Goal: Task Accomplishment & Management: Manage account settings

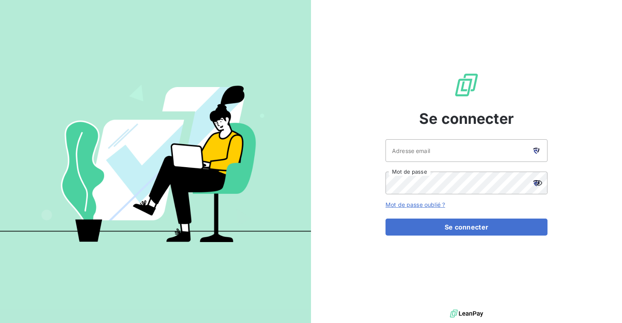
click at [536, 152] on icon at bounding box center [536, 151] width 6 height 6
type input "ntournaille@soficar.com"
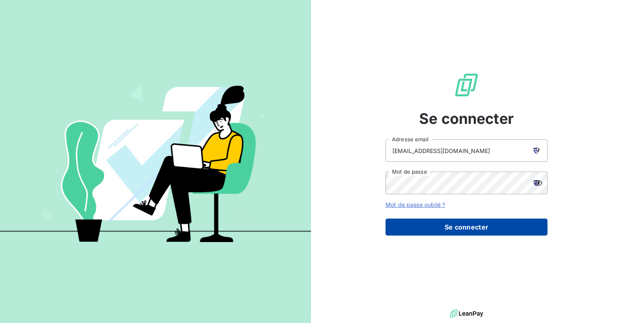
click at [457, 224] on button "Se connecter" at bounding box center [466, 227] width 162 height 17
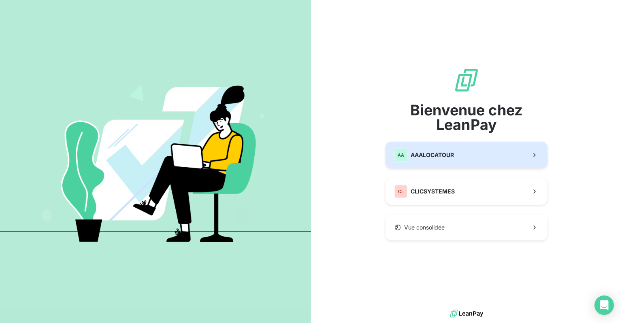
click at [457, 159] on button "AA AAALOCATOUR" at bounding box center [466, 155] width 162 height 27
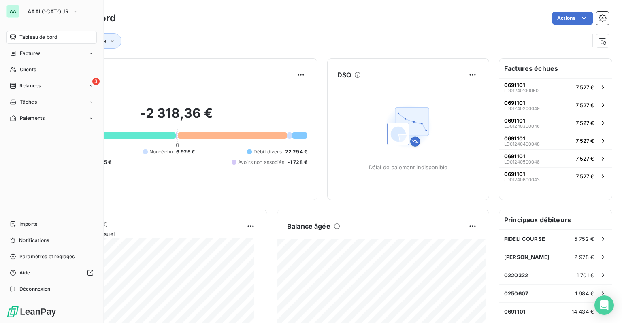
click at [15, 7] on div "AA" at bounding box center [12, 11] width 13 height 13
click at [72, 11] on icon "button" at bounding box center [75, 11] width 6 height 8
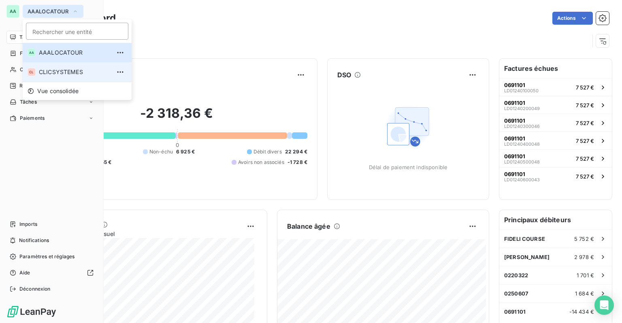
click at [61, 74] on span "CLICSYSTEMES" at bounding box center [75, 72] width 72 height 8
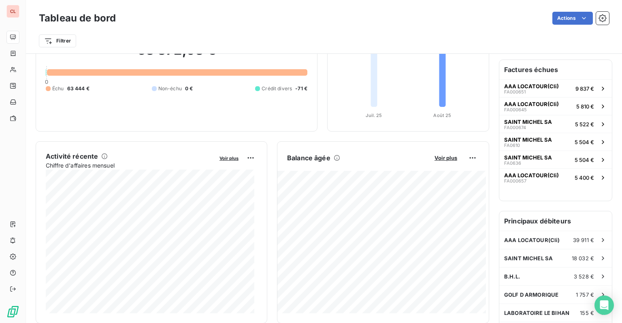
scroll to position [81, 0]
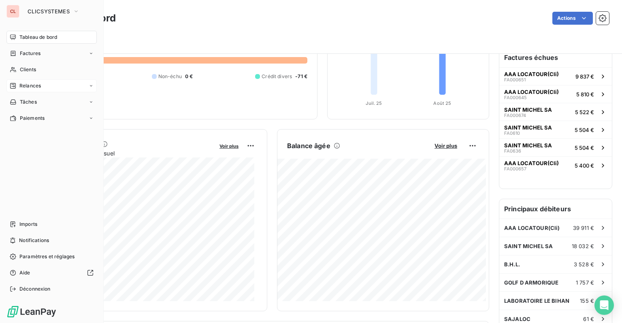
click at [27, 83] on span "Relances" at bounding box center [29, 85] width 21 height 7
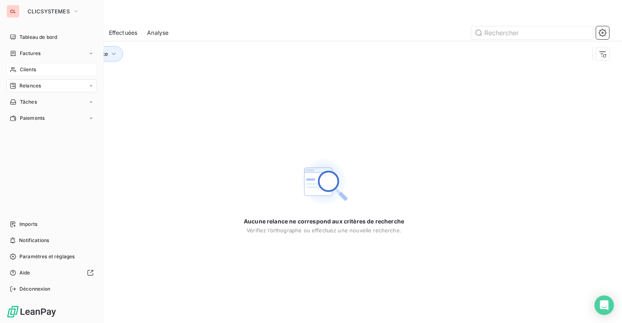
click at [16, 68] on icon at bounding box center [13, 69] width 7 height 6
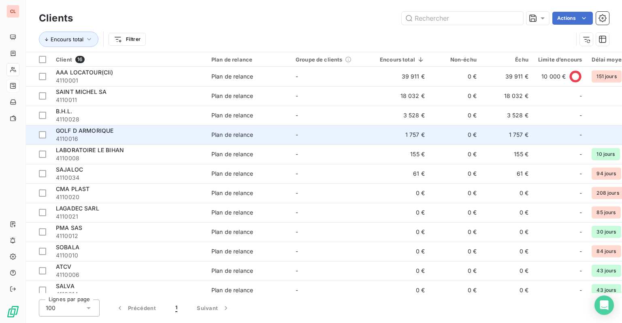
click at [110, 129] on span "GOLF D ARMORIQUE" at bounding box center [84, 130] width 57 height 7
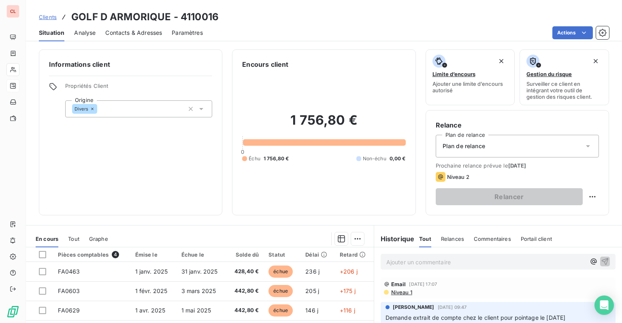
click at [532, 234] on div "Portail client" at bounding box center [536, 238] width 31 height 17
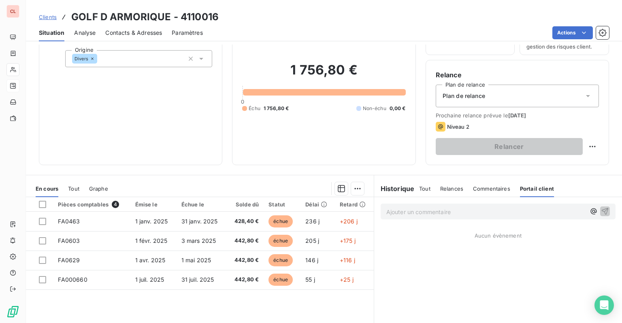
scroll to position [81, 0]
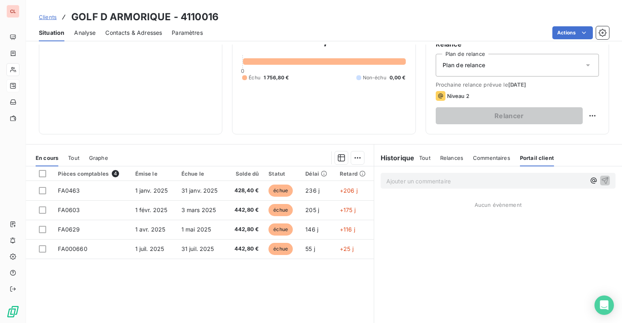
click at [447, 156] on span "Relances" at bounding box center [451, 158] width 23 height 6
click at [491, 156] on span "Commentaires" at bounding box center [492, 158] width 37 height 6
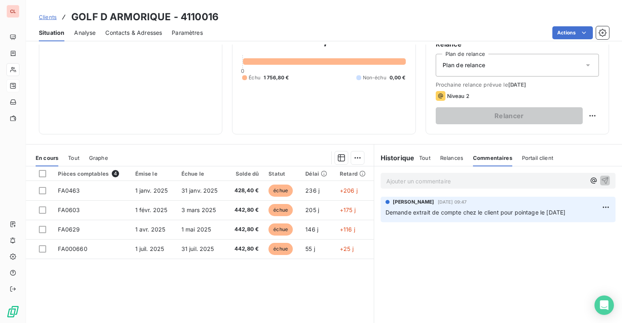
click at [536, 152] on div "Portail client" at bounding box center [537, 157] width 31 height 17
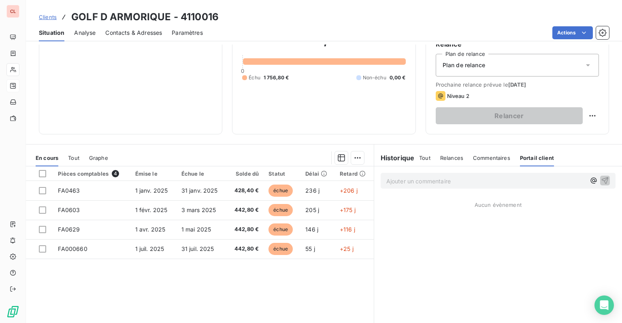
click at [486, 155] on span "Commentaires" at bounding box center [491, 158] width 37 height 6
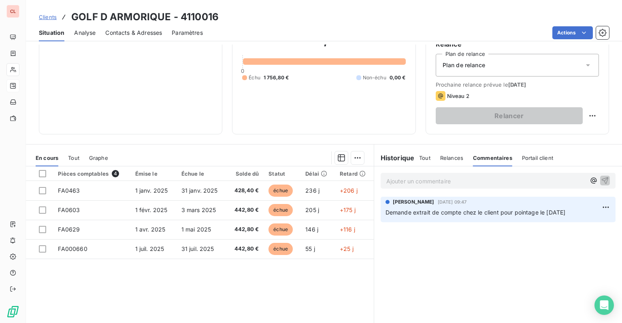
click at [433, 155] on div "Tout Relances Commentaires Portail client" at bounding box center [486, 157] width 134 height 17
click at [445, 159] on span "Relances" at bounding box center [451, 158] width 23 height 6
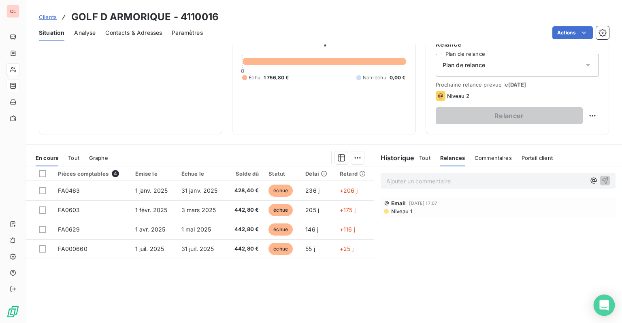
click at [606, 308] on icon "Open Intercom Messenger" at bounding box center [604, 305] width 11 height 11
